Goal: Navigation & Orientation: Go to known website

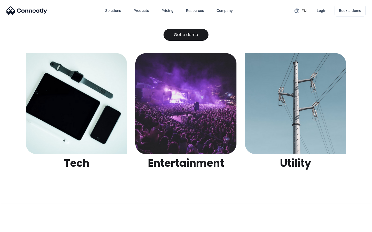
scroll to position [1629, 0]
